Goal: Check status: Check status

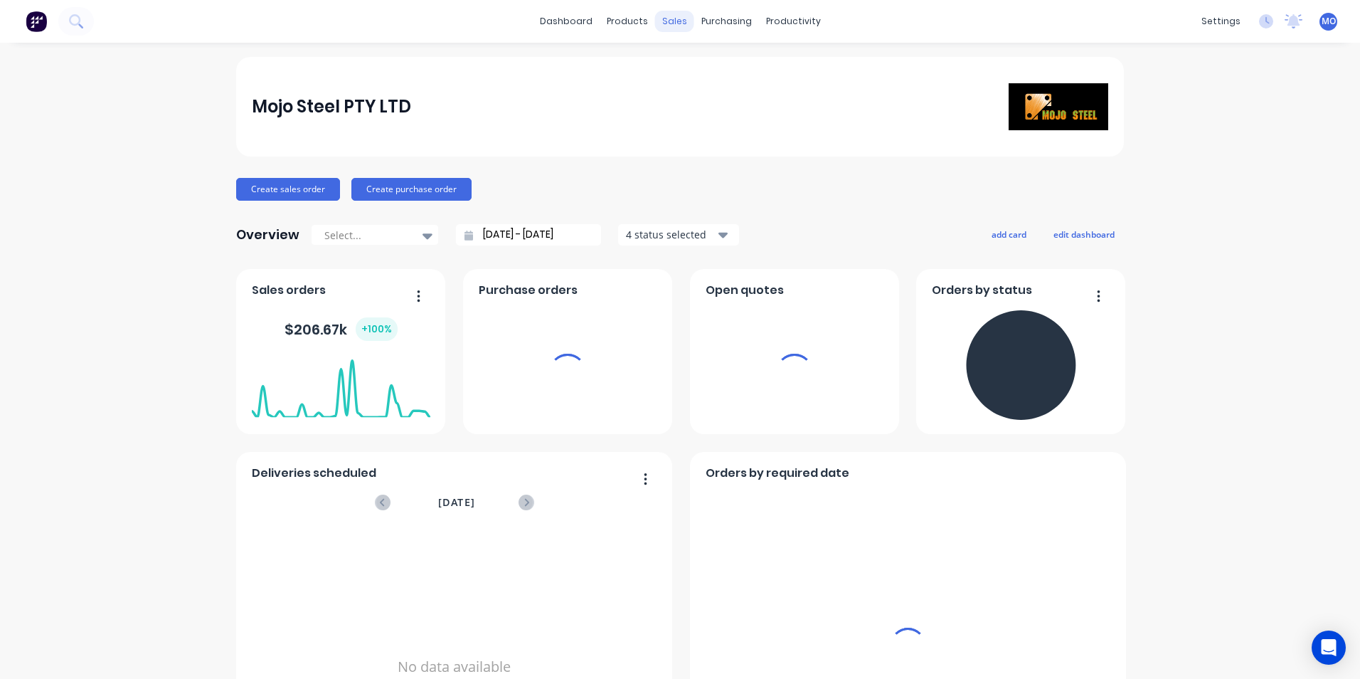
click at [655, 22] on div "sales" at bounding box center [674, 21] width 39 height 21
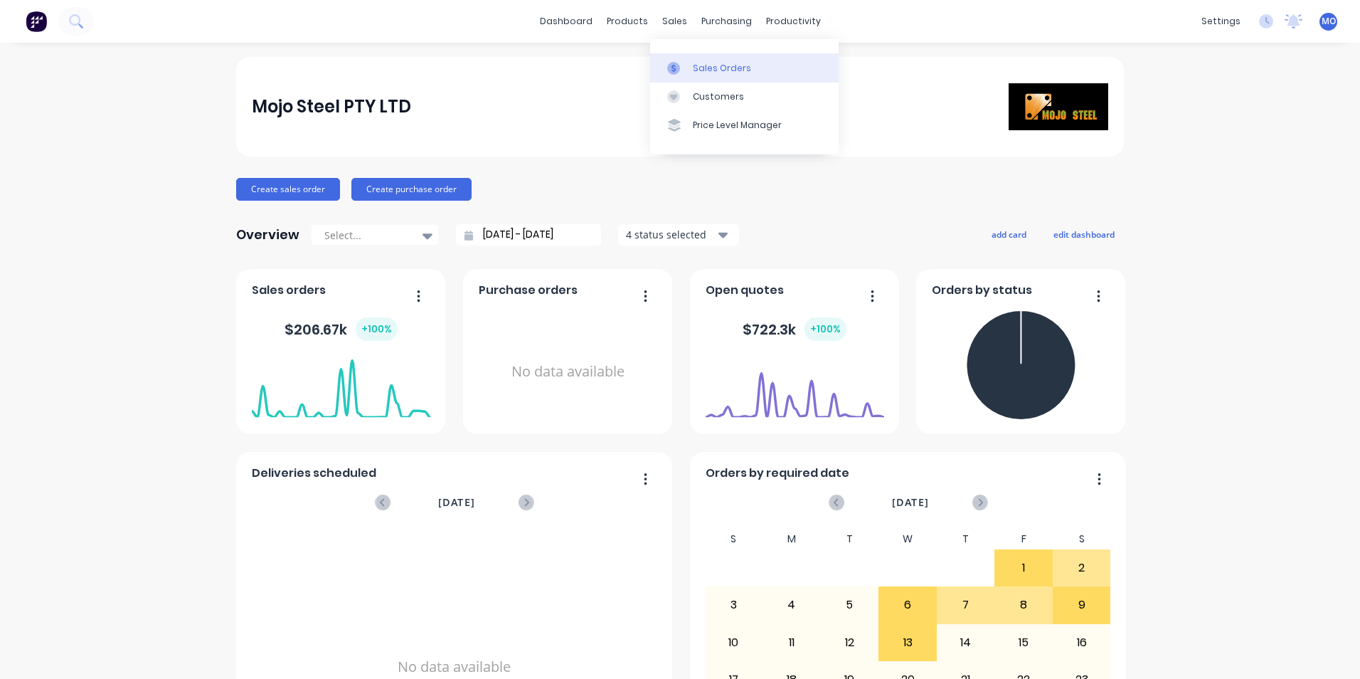
click at [709, 66] on div "Sales Orders" at bounding box center [722, 68] width 58 height 13
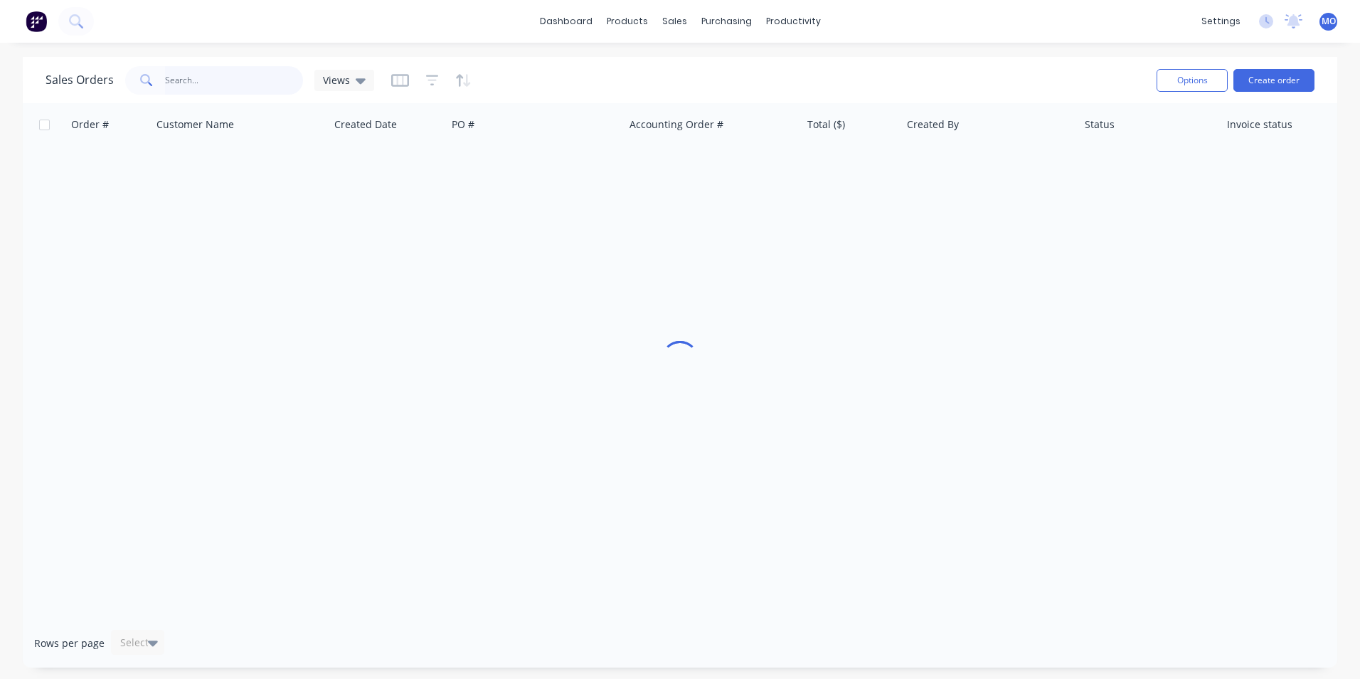
click at [208, 78] on input "text" at bounding box center [234, 80] width 139 height 28
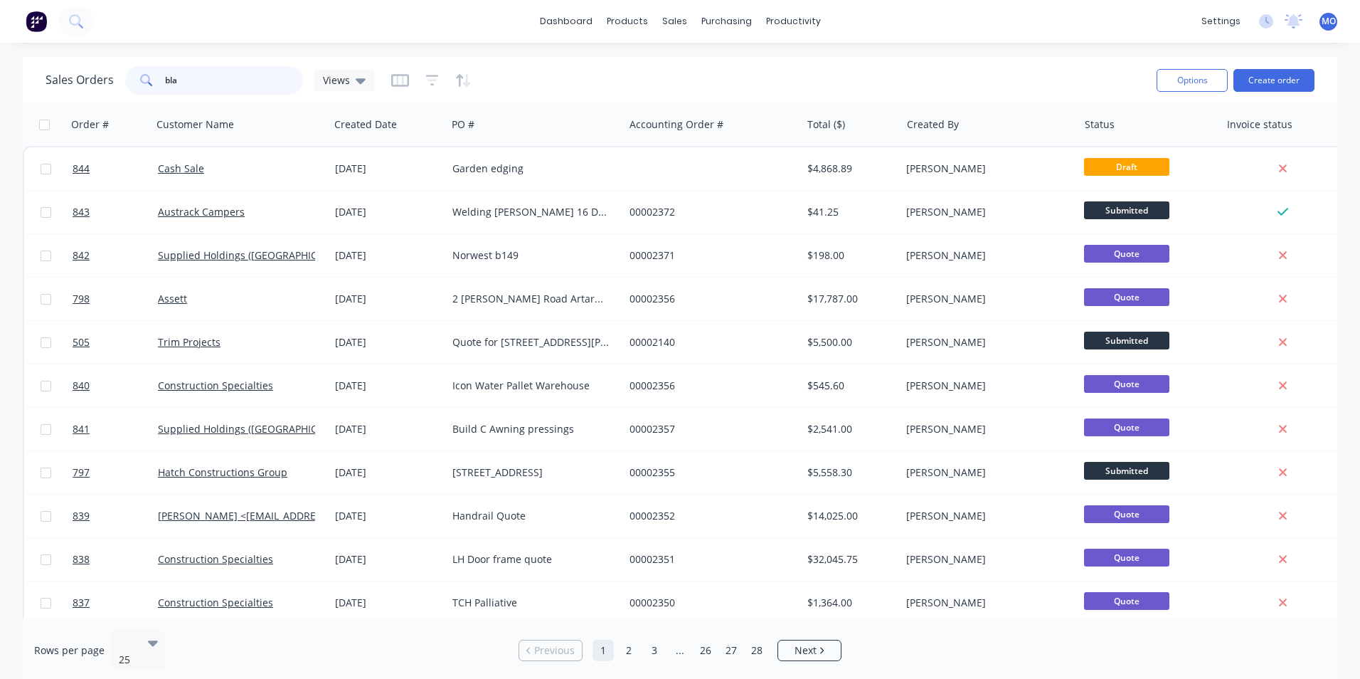
type input "[PERSON_NAME]"
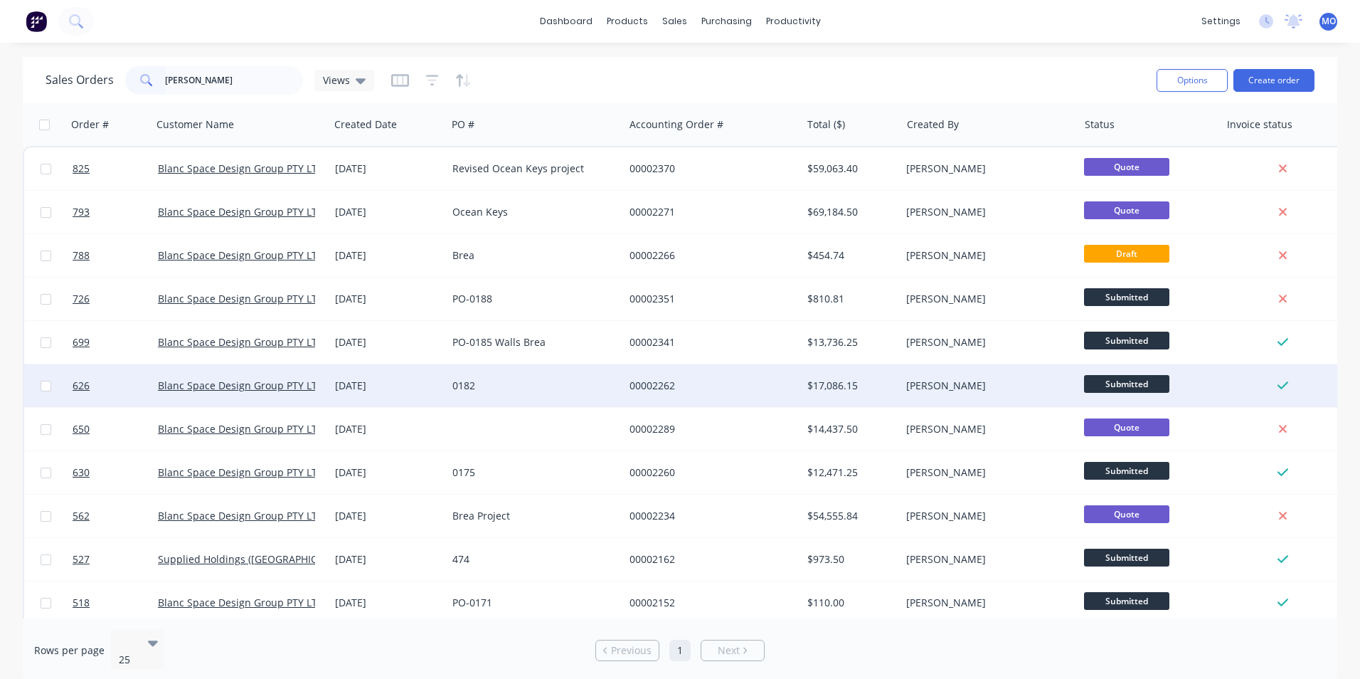
click at [211, 373] on div "Blanc Space Design Group PTY LTD" at bounding box center [240, 385] width 177 height 43
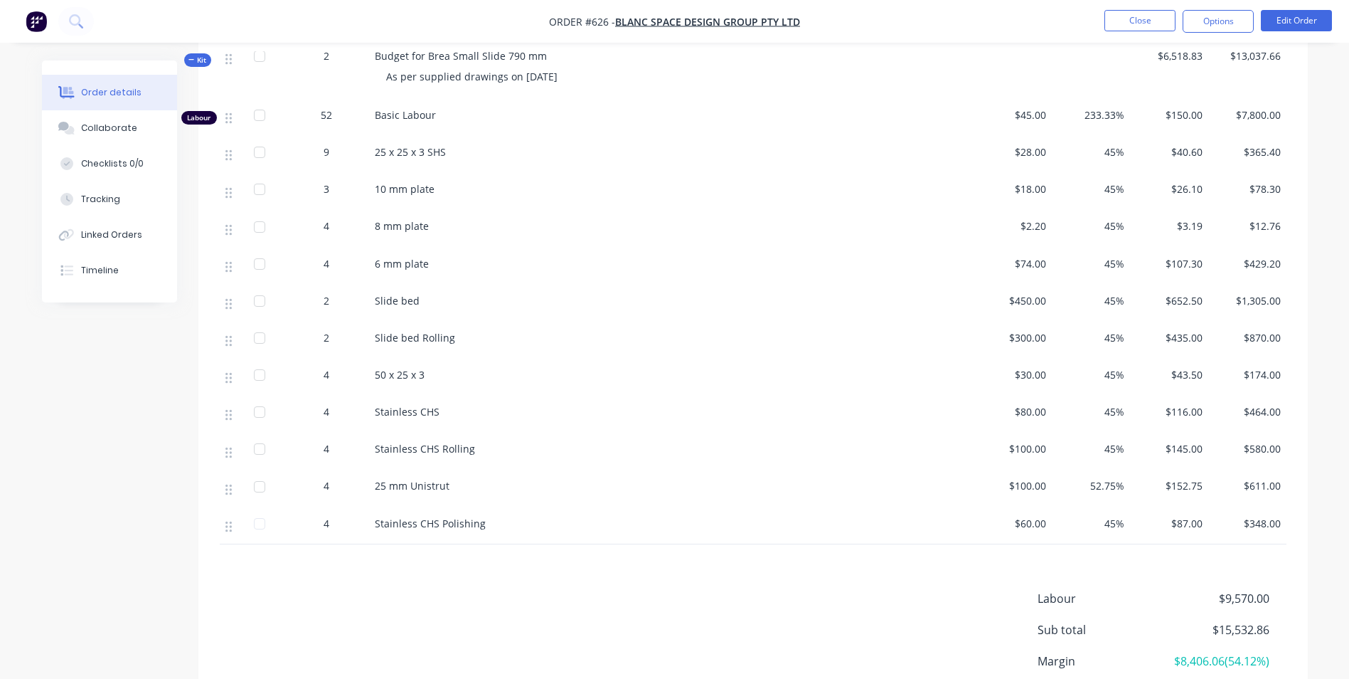
scroll to position [980, 0]
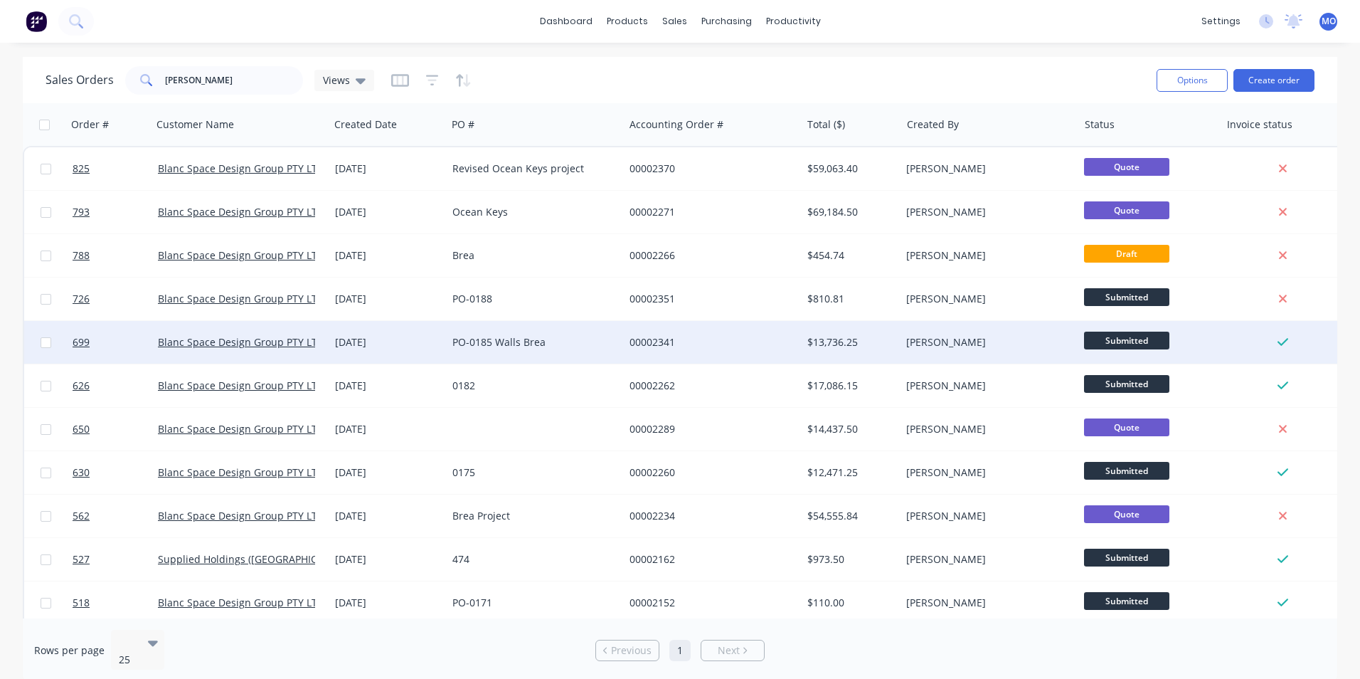
click at [401, 352] on div "[DATE]" at bounding box center [387, 342] width 117 height 43
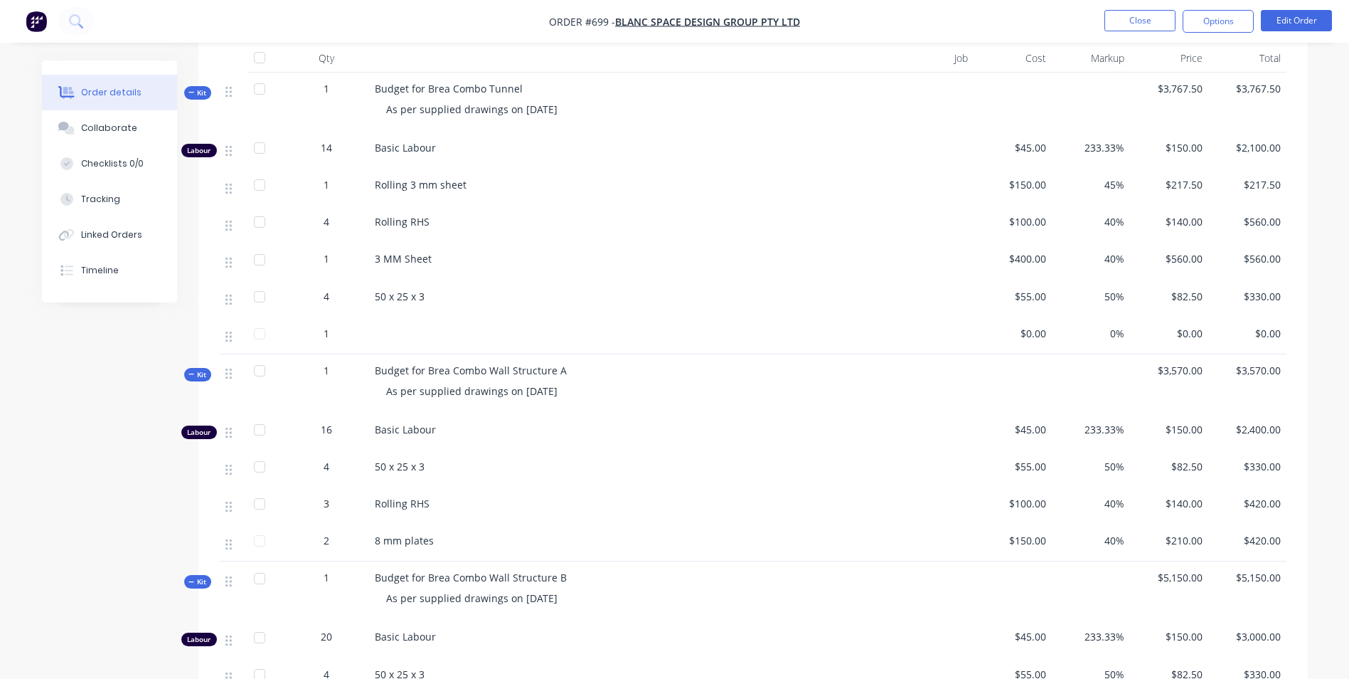
scroll to position [711, 0]
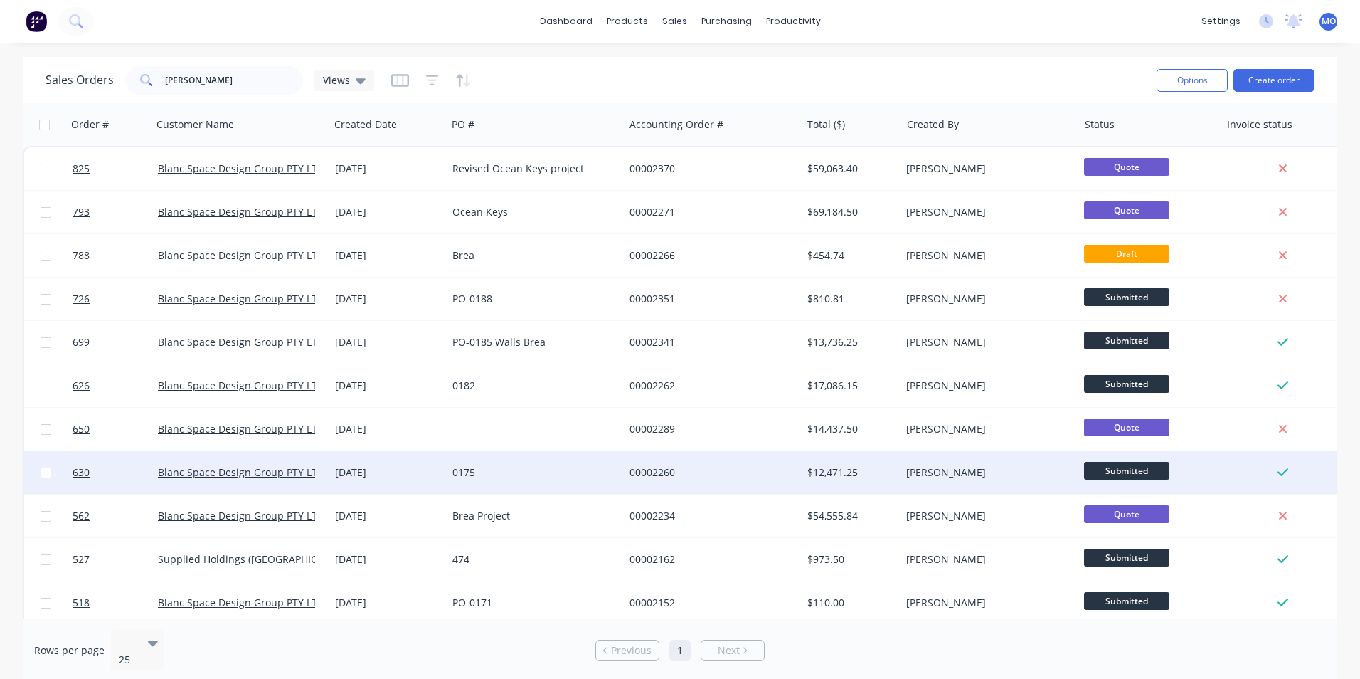
click at [583, 467] on div "0175" at bounding box center [531, 472] width 158 height 14
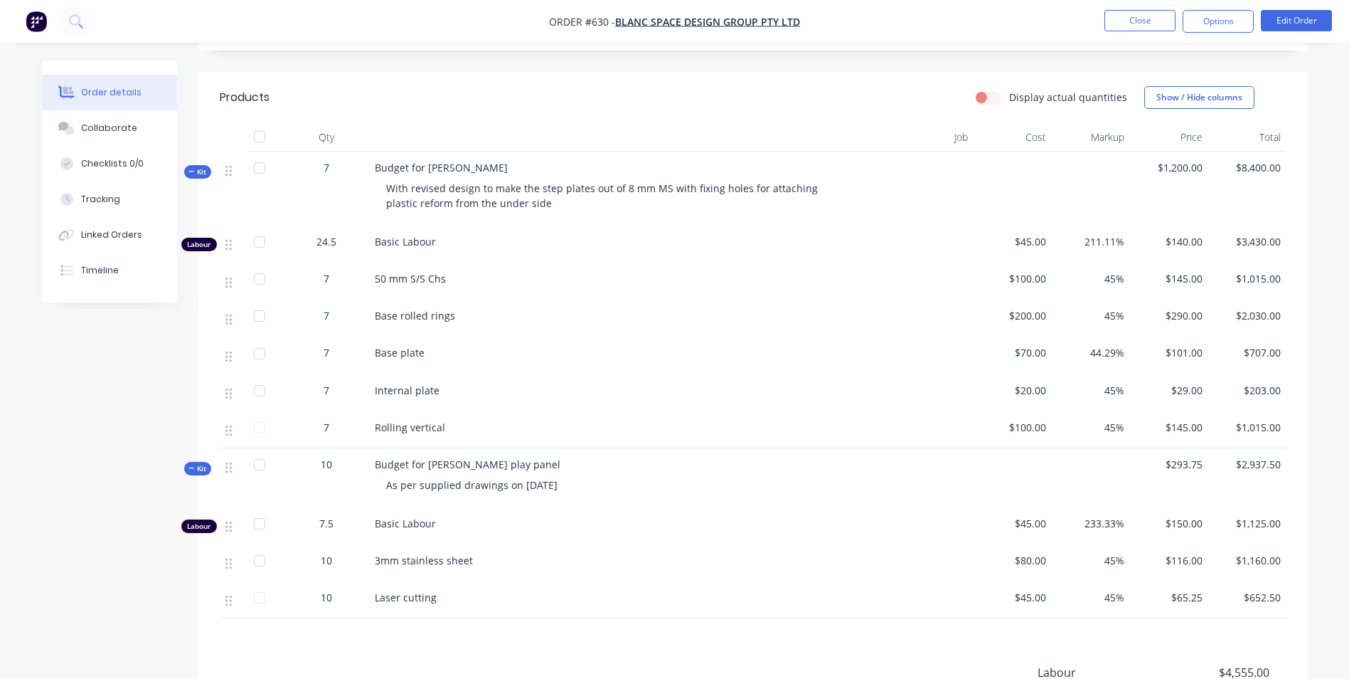
scroll to position [285, 0]
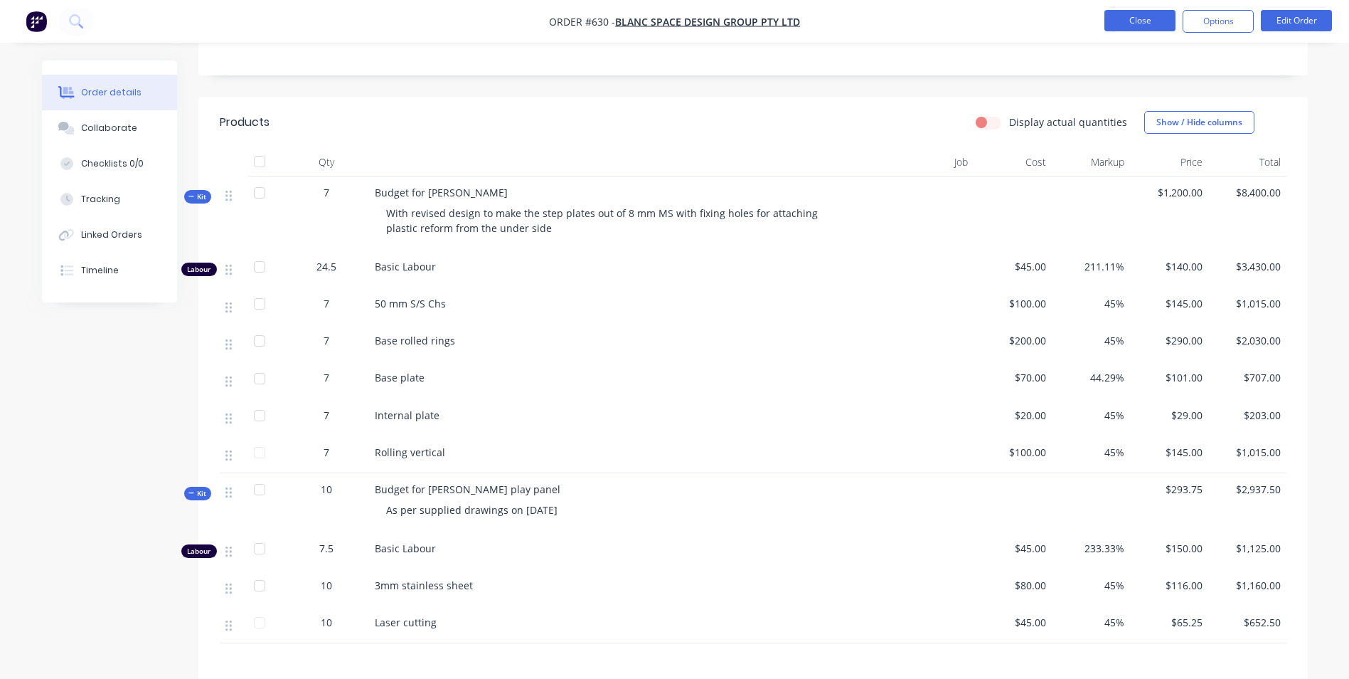
click at [1122, 31] on button "Close" at bounding box center [1140, 20] width 71 height 21
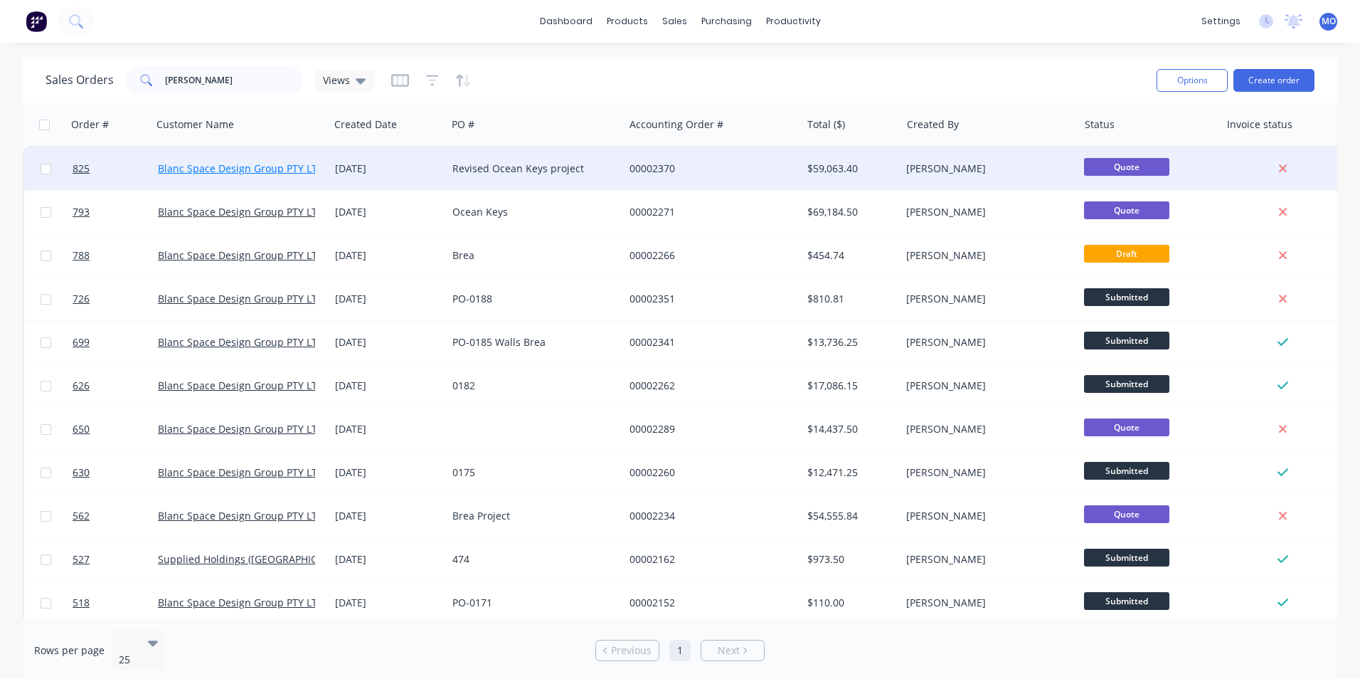
click at [271, 169] on link "Blanc Space Design Group PTY LTD" at bounding box center [241, 168] width 166 height 14
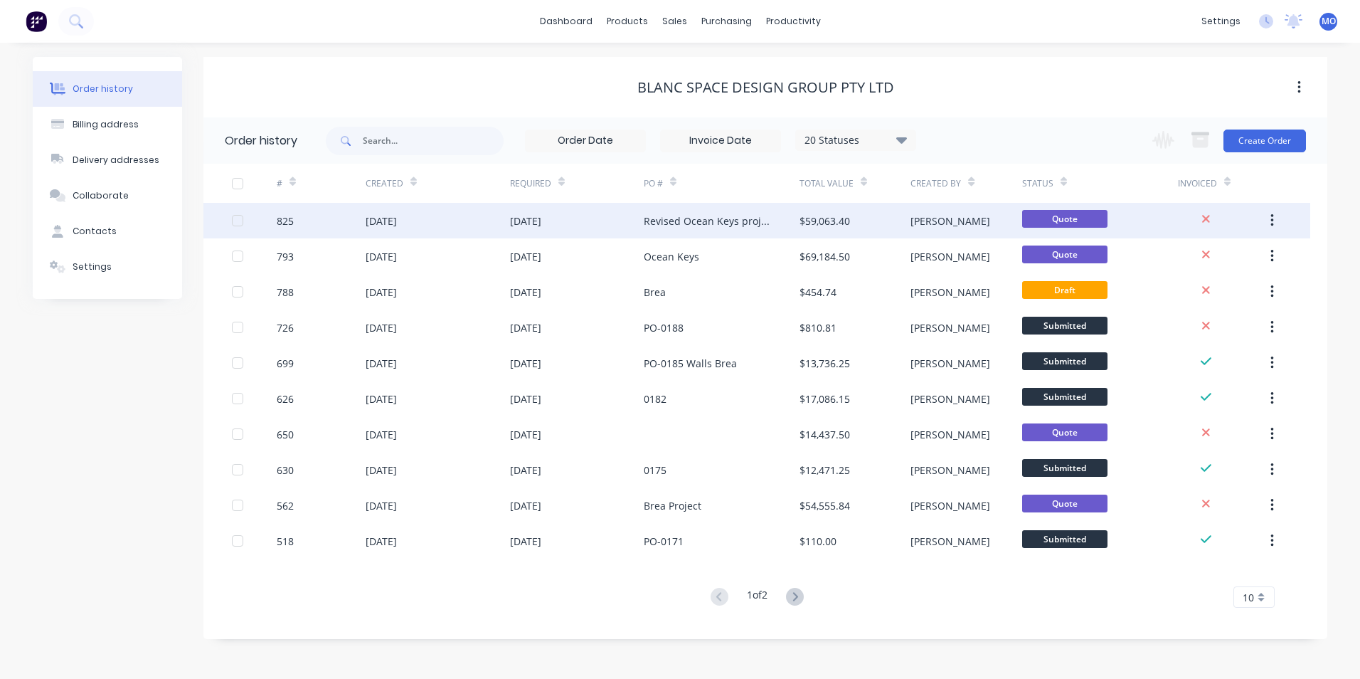
click at [541, 223] on div "[DATE]" at bounding box center [525, 220] width 31 height 15
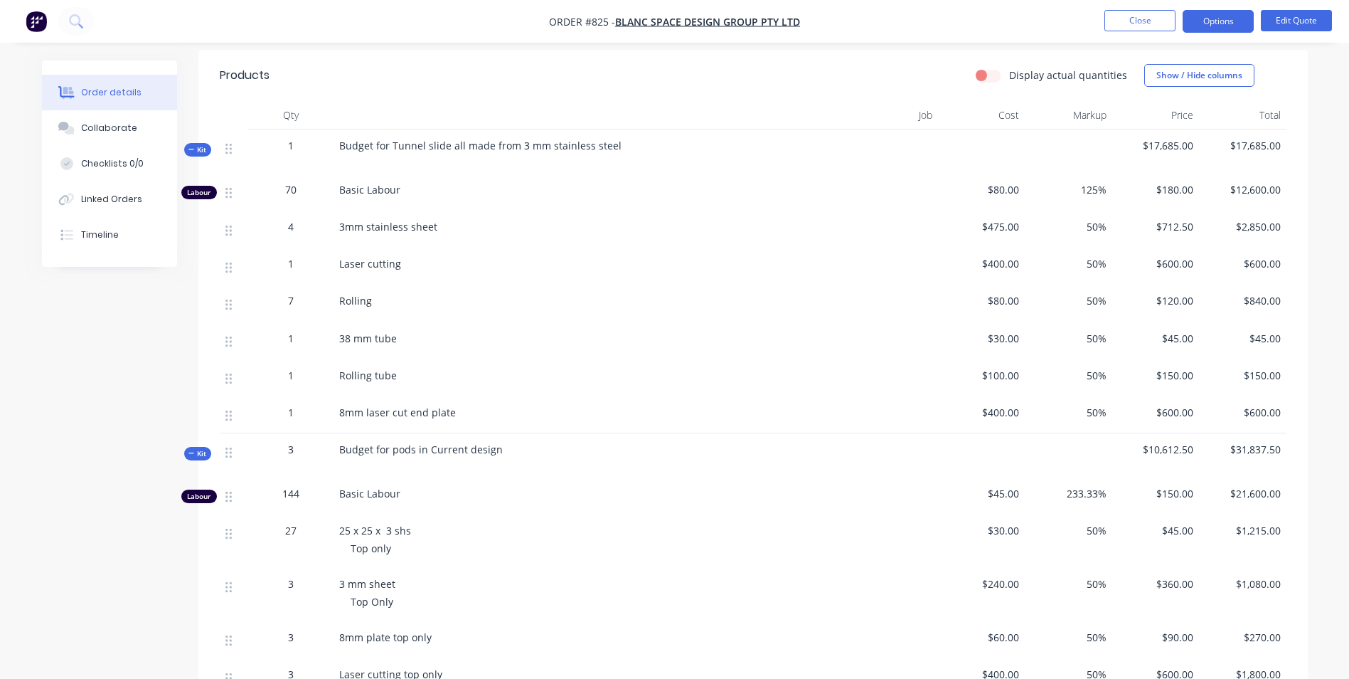
scroll to position [142, 0]
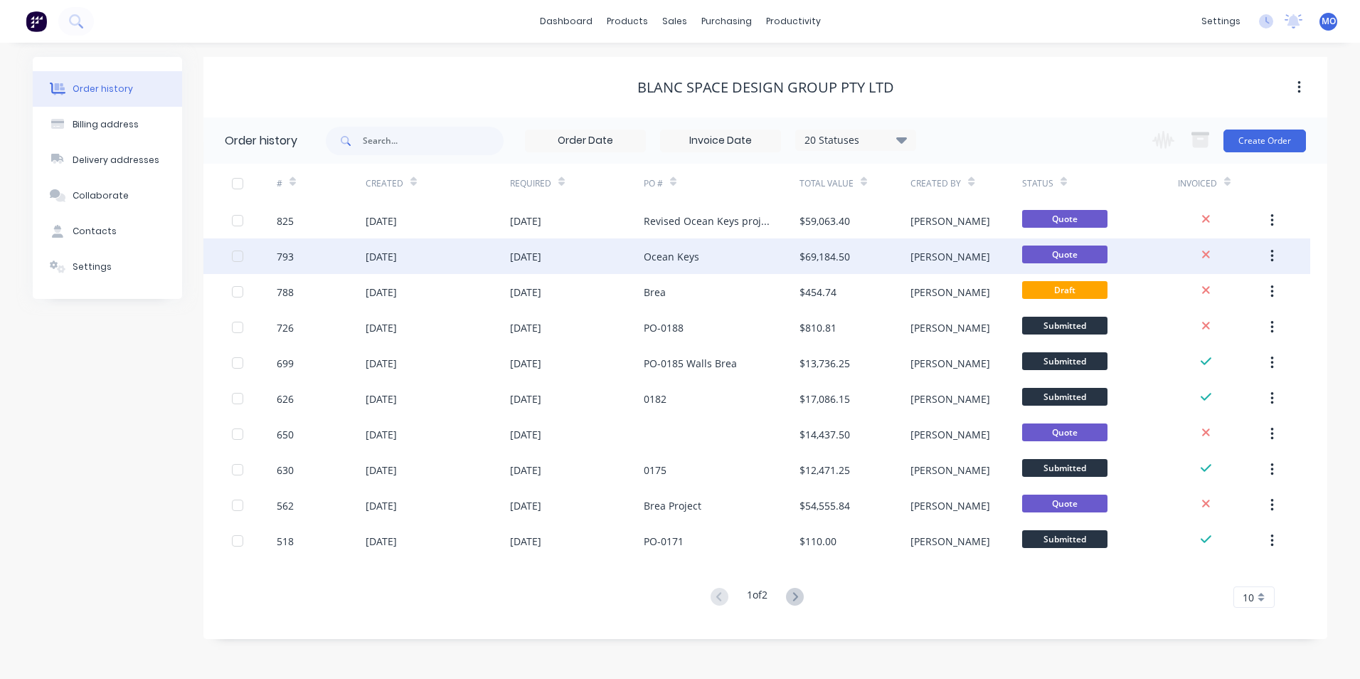
click at [510, 240] on div "[DATE]" at bounding box center [577, 256] width 134 height 36
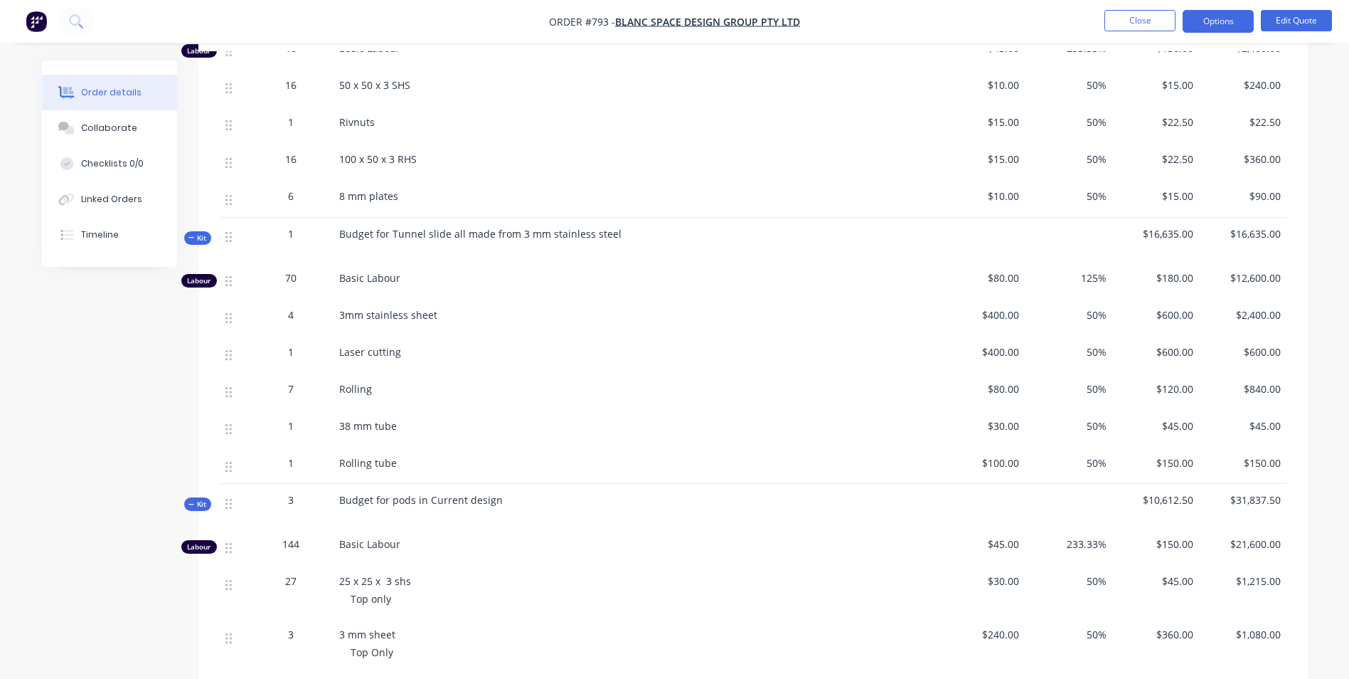
scroll to position [1138, 0]
